Goal: Find specific page/section: Find specific page/section

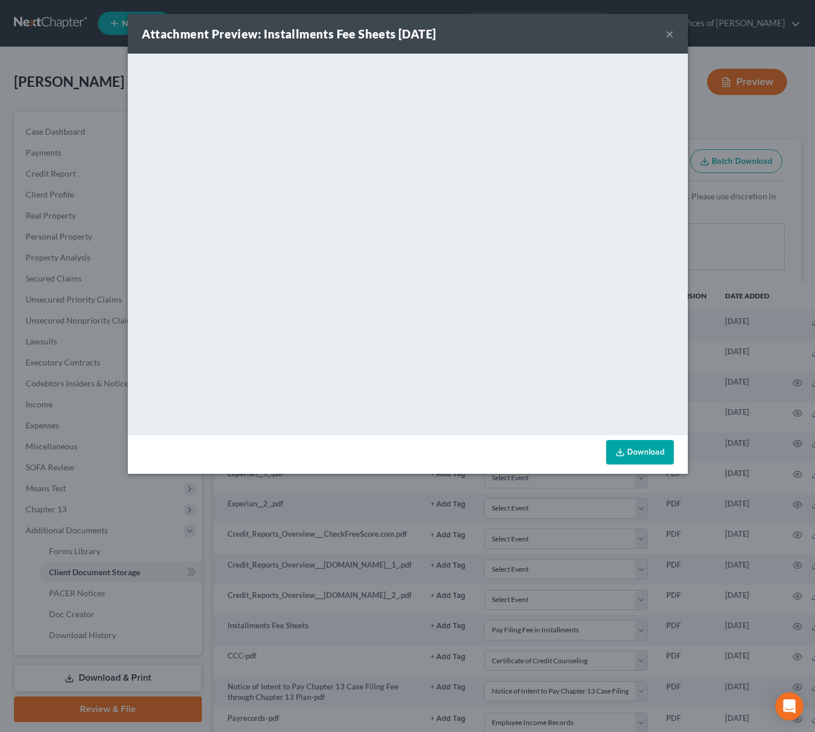
select select "23"
select select "5"
select select "22"
select select "19"
select select "10"
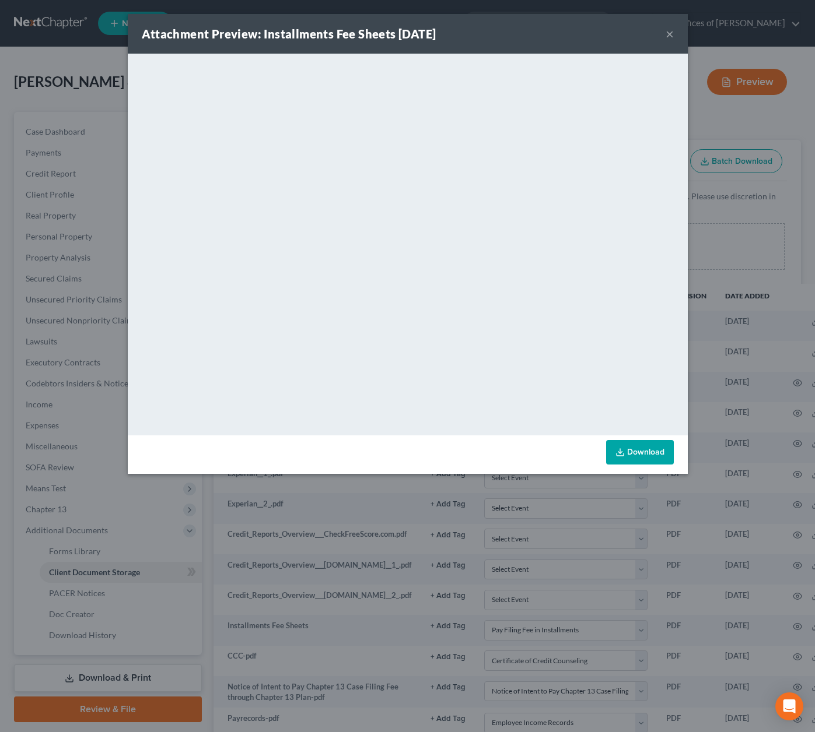
scroll to position [187, 0]
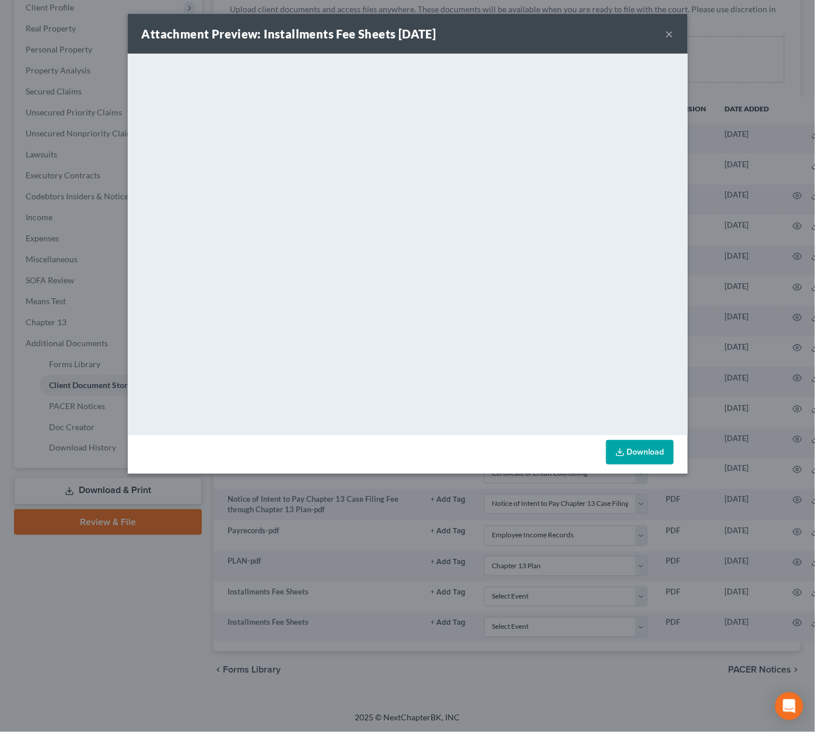
click at [673, 34] on div "Attachment Preview: Installments Fee Sheets [DATE] ×" at bounding box center [408, 34] width 560 height 40
click at [671, 34] on button "×" at bounding box center [669, 34] width 8 height 14
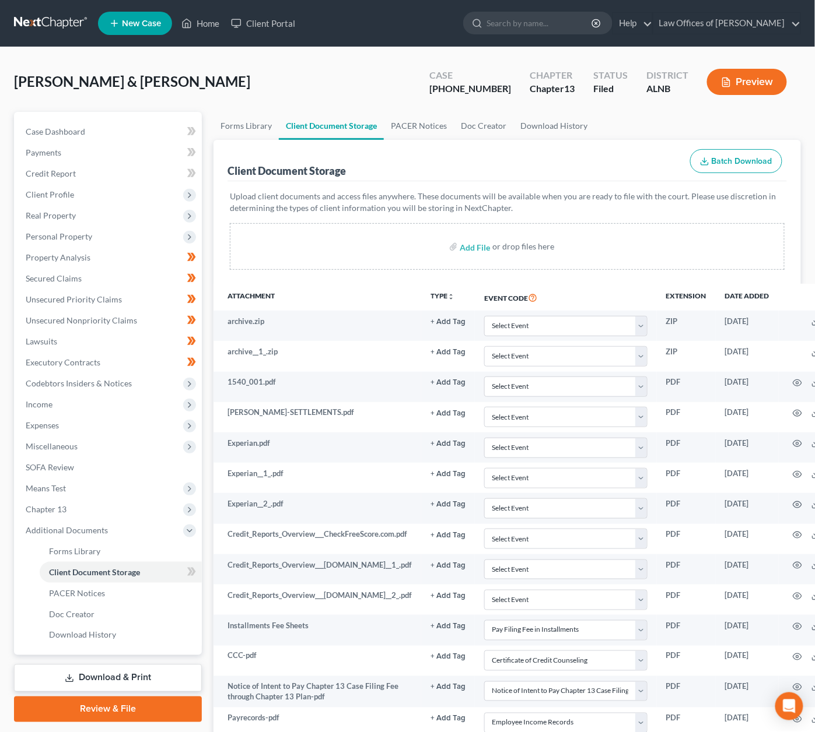
scroll to position [0, 0]
click at [582, 9] on ul "New Case Home Client Portal - No Result - See all results Or Press Enter... Hel…" at bounding box center [449, 23] width 703 height 30
click at [576, 20] on input "search" at bounding box center [539, 23] width 107 height 22
type input "[PERSON_NAME]"
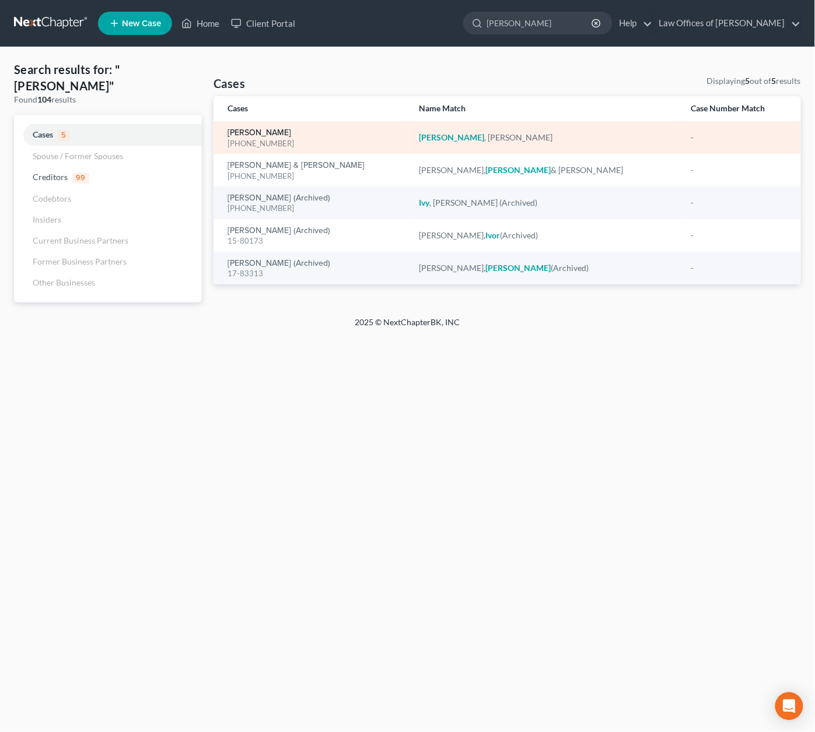
click at [245, 129] on link "[PERSON_NAME]" at bounding box center [259, 133] width 64 height 8
